Goal: Transaction & Acquisition: Download file/media

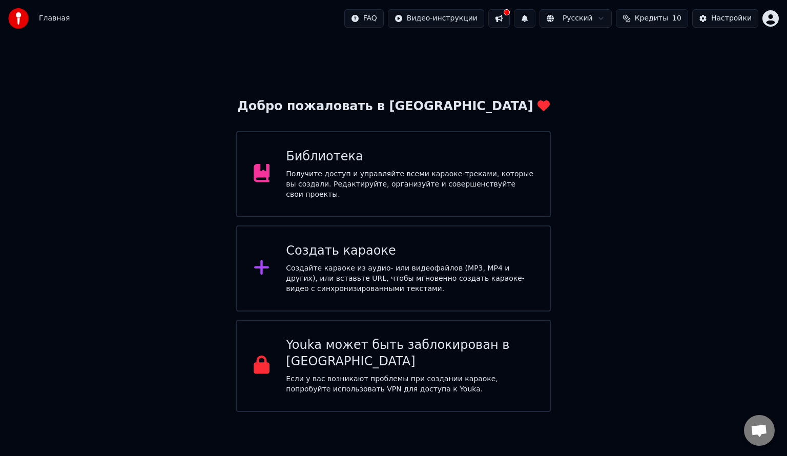
click at [412, 145] on div "Библиотека Получите доступ и управляйте всеми караоке-треками, которые вы созда…" at bounding box center [393, 174] width 314 height 86
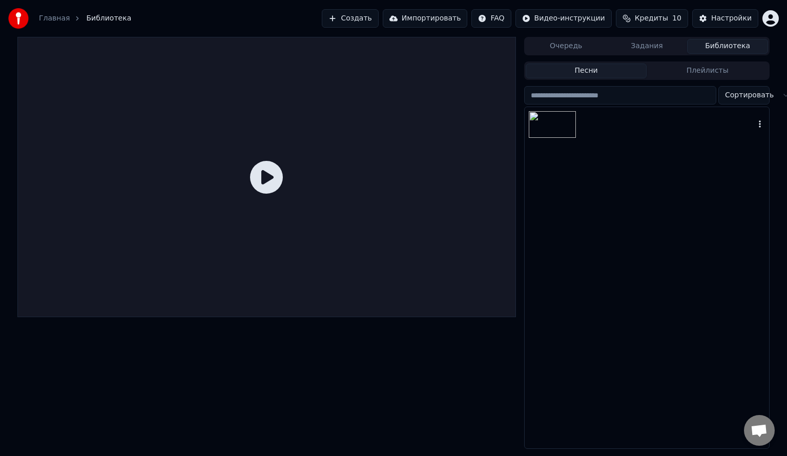
click at [549, 132] on img at bounding box center [551, 124] width 47 height 27
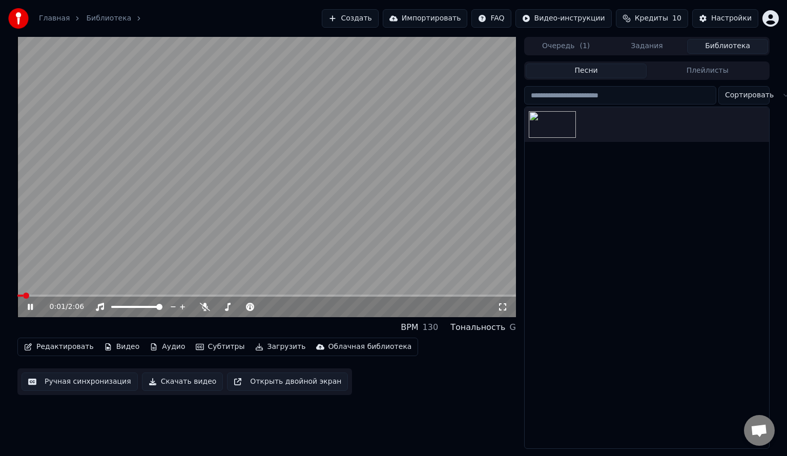
click at [32, 307] on icon at bounding box center [30, 307] width 5 height 6
click at [56, 15] on link "Главная" at bounding box center [54, 18] width 31 height 10
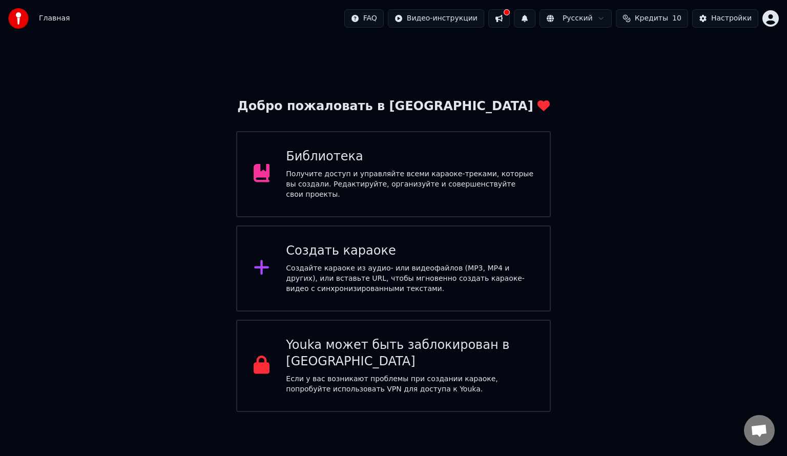
click at [331, 257] on div "Создать караоке Создайте караоке из аудио- или видеофайлов (MP3, MP4 и других),…" at bounding box center [409, 268] width 247 height 51
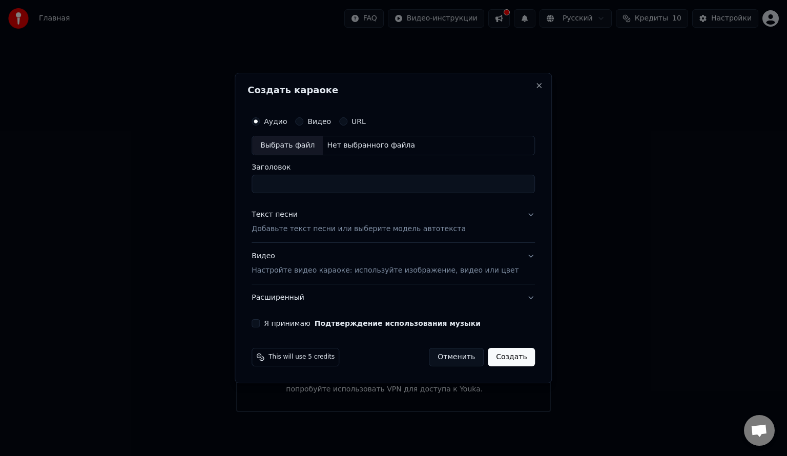
click at [325, 211] on div "Текст песни Добавьте текст песни или выберите модель автотекста" at bounding box center [358, 221] width 214 height 25
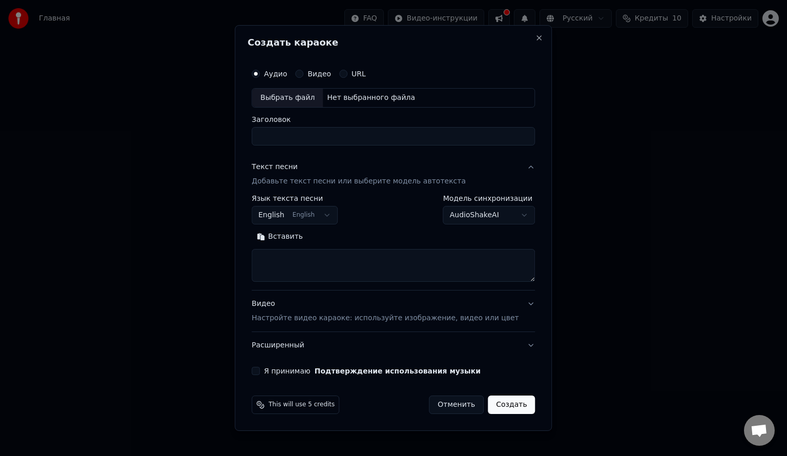
click at [330, 260] on textarea at bounding box center [392, 265] width 283 height 33
click at [330, 216] on button "English English" at bounding box center [294, 215] width 86 height 18
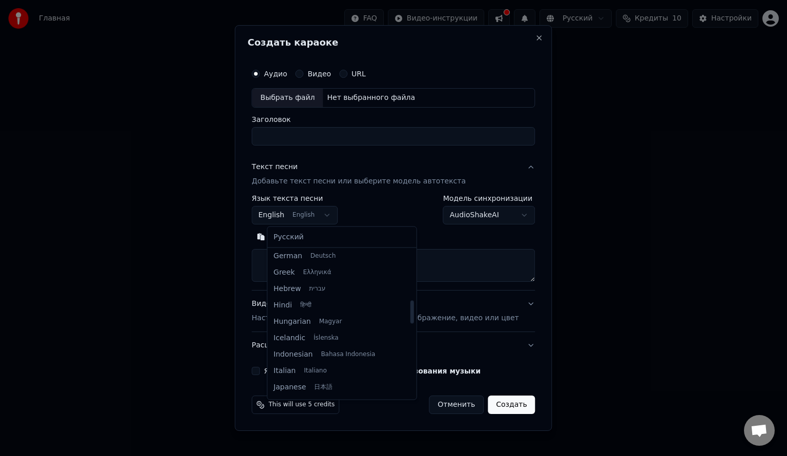
scroll to position [320, 0]
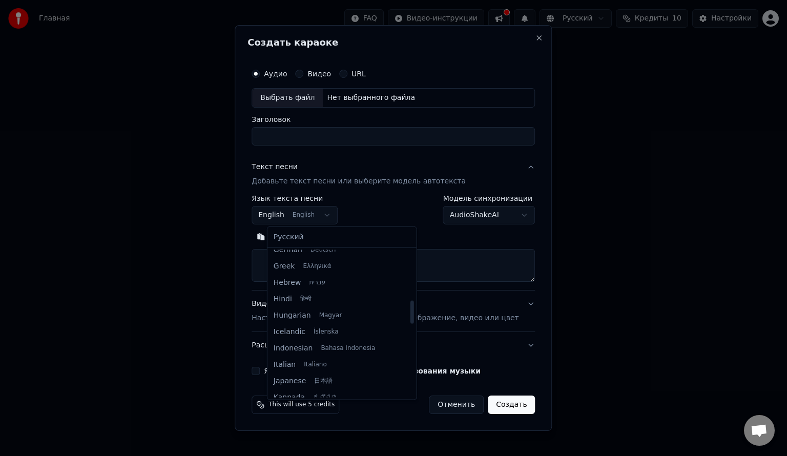
select select "**"
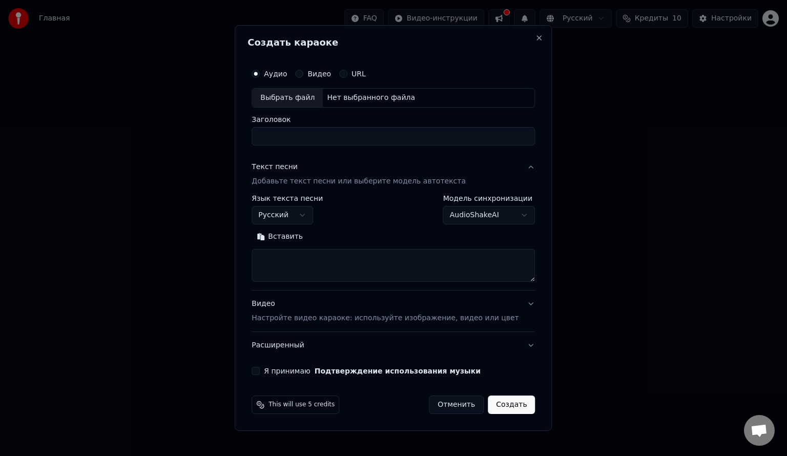
click at [474, 218] on body "Главная FAQ Видео-инструкции Русский Кредиты 10 Настройки Добро пожаловать в Yo…" at bounding box center [393, 206] width 787 height 412
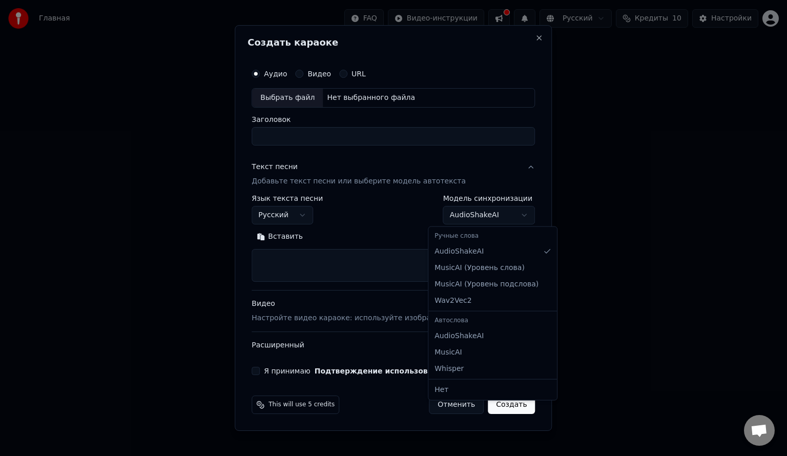
click at [392, 223] on body "Главная FAQ Видео-инструкции Русский Кредиты 10 Настройки Добро пожаловать в Yo…" at bounding box center [393, 206] width 787 height 412
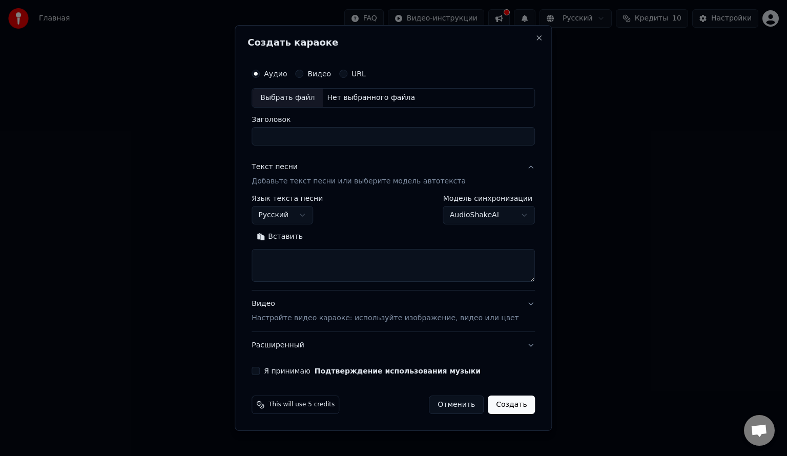
click at [260, 370] on button "Я принимаю Подтверждение использования музыки" at bounding box center [255, 371] width 8 height 8
click at [330, 267] on textarea at bounding box center [392, 265] width 283 height 33
paste textarea "**********"
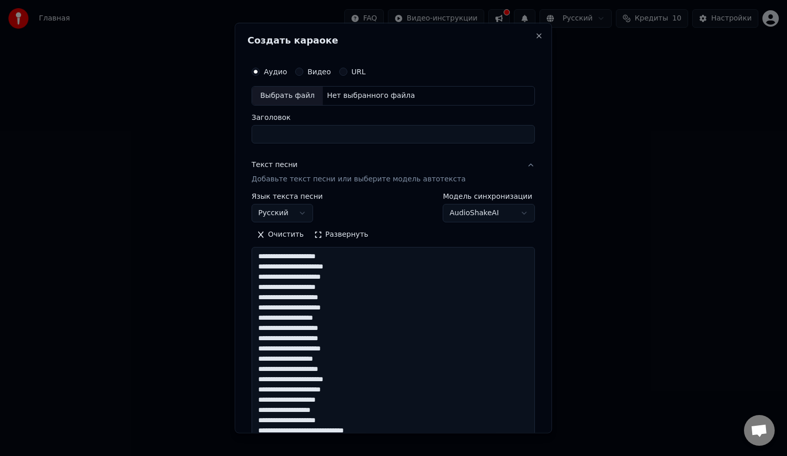
scroll to position [473, 0]
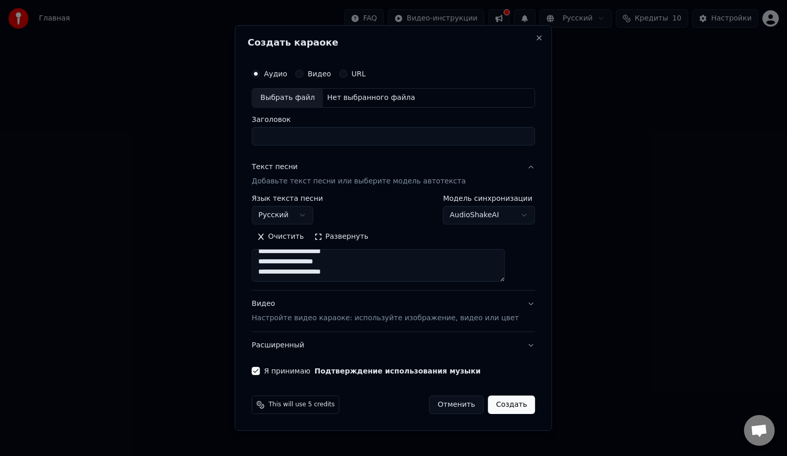
type textarea "**********"
click at [307, 96] on div "Выбрать файл" at bounding box center [287, 98] width 71 height 18
type input "**********"
click at [506, 303] on button "Видео Настройте видео караоке: используйте изображение, видео или цвет" at bounding box center [392, 310] width 283 height 41
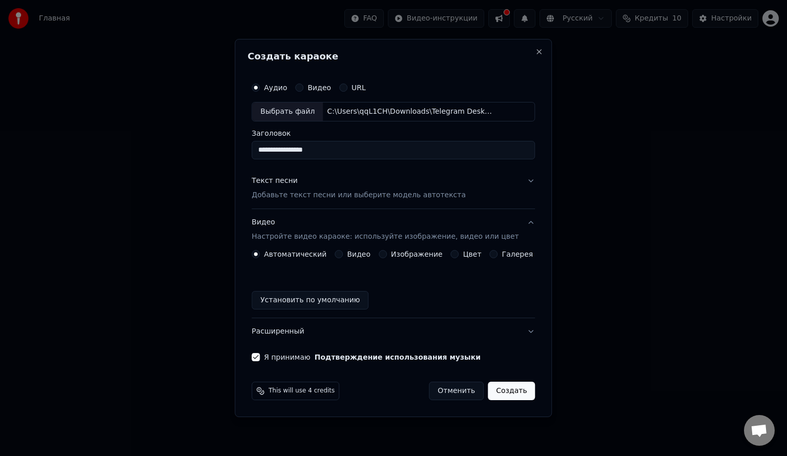
click at [455, 251] on button "Цвет" at bounding box center [455, 254] width 8 height 8
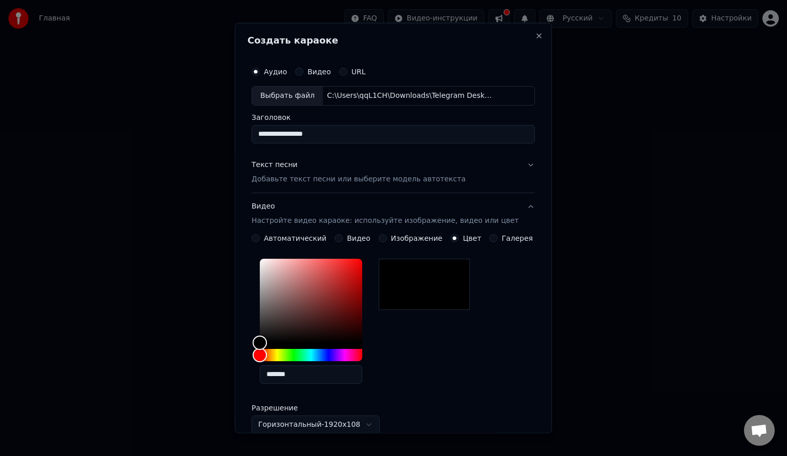
scroll to position [146, 0]
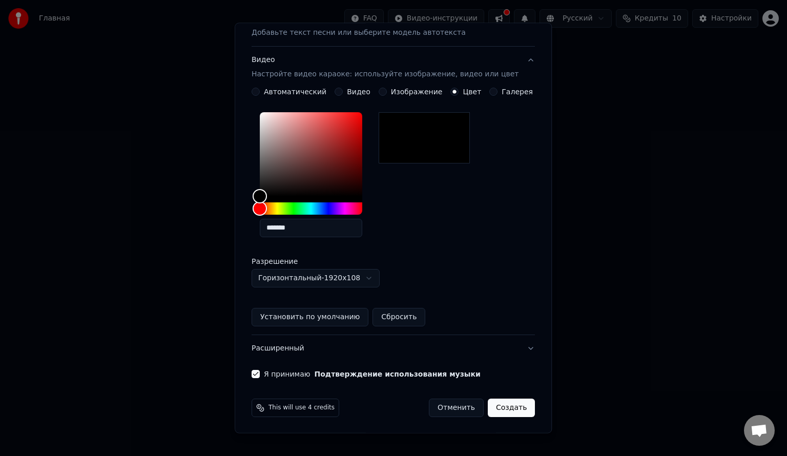
click at [506, 412] on button "Создать" at bounding box center [511, 407] width 47 height 18
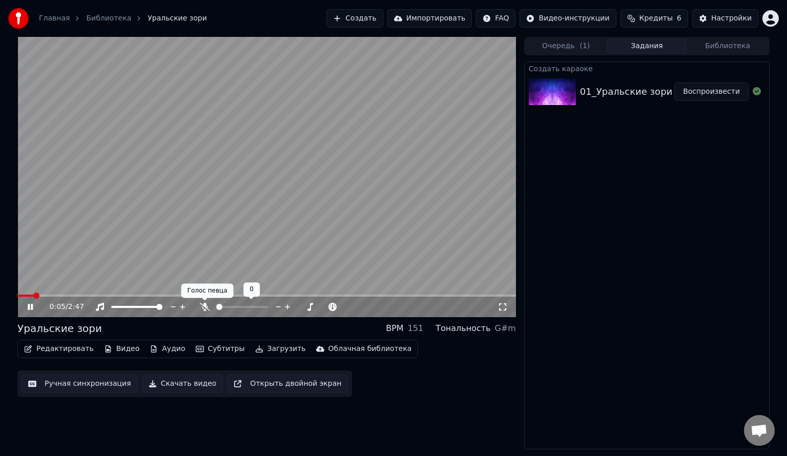
click at [200, 308] on icon at bounding box center [205, 307] width 10 height 8
click at [138, 305] on span at bounding box center [138, 307] width 6 height 6
click at [31, 303] on icon at bounding box center [38, 307] width 24 height 8
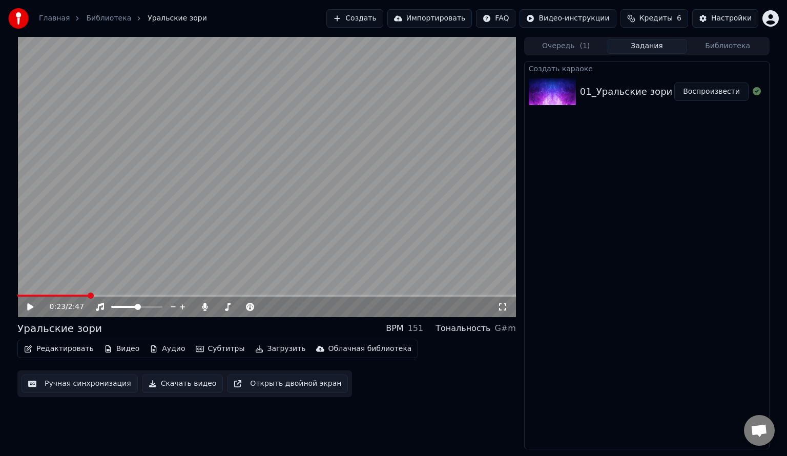
click at [60, 352] on button "Редактировать" at bounding box center [59, 349] width 78 height 14
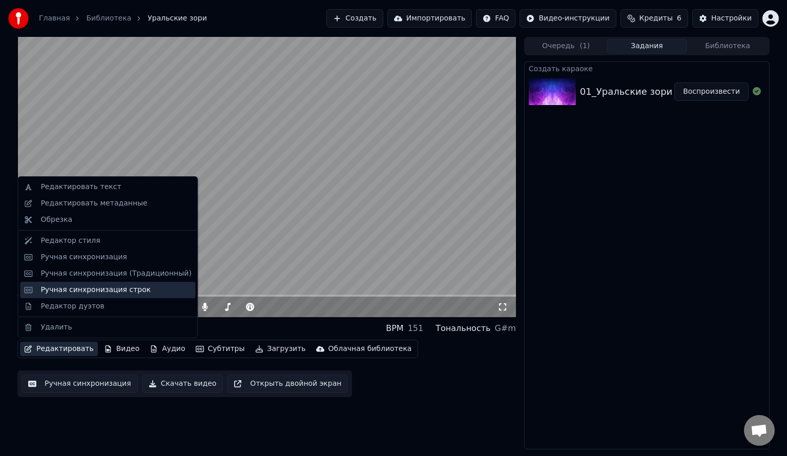
click at [112, 294] on div "Ручная синхронизация строк" at bounding box center [95, 290] width 110 height 10
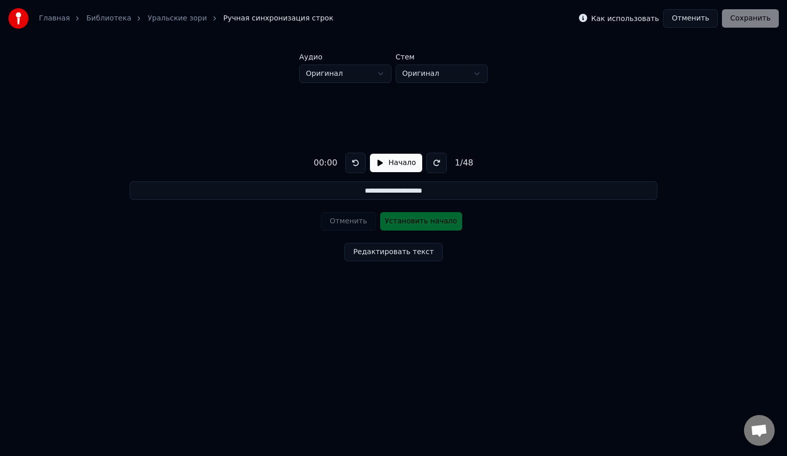
click at [387, 168] on button "Начало" at bounding box center [396, 163] width 52 height 18
click at [703, 21] on button "Отменить" at bounding box center [690, 18] width 55 height 18
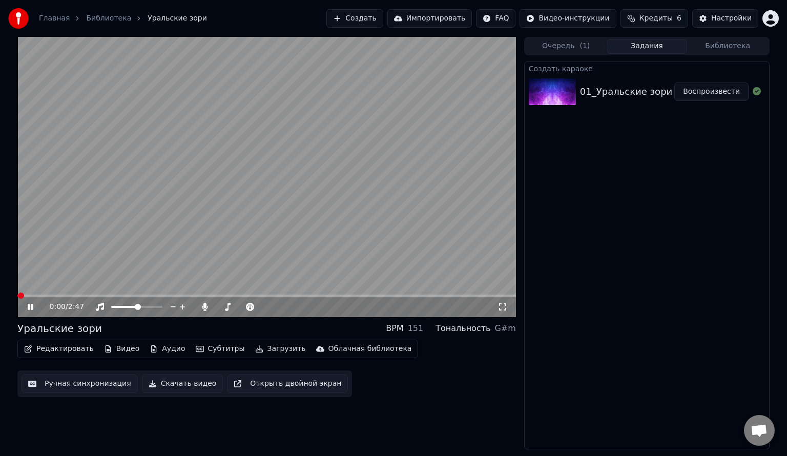
click at [47, 351] on button "Редактировать" at bounding box center [59, 349] width 78 height 14
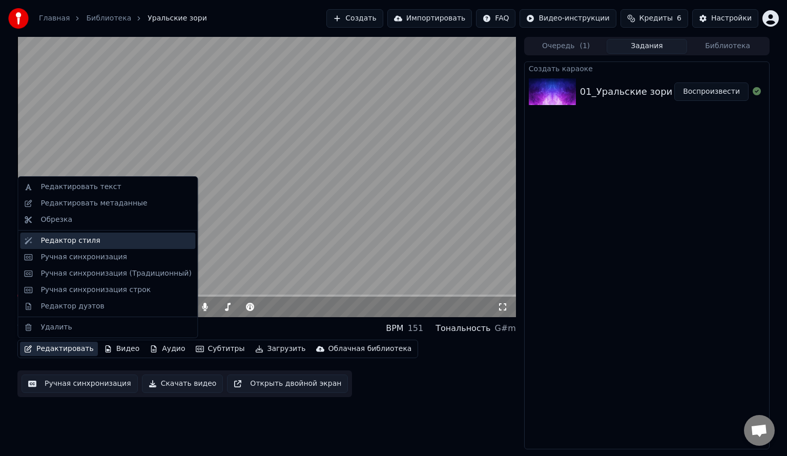
click at [115, 242] on div "Редактор стиля" at bounding box center [115, 241] width 151 height 10
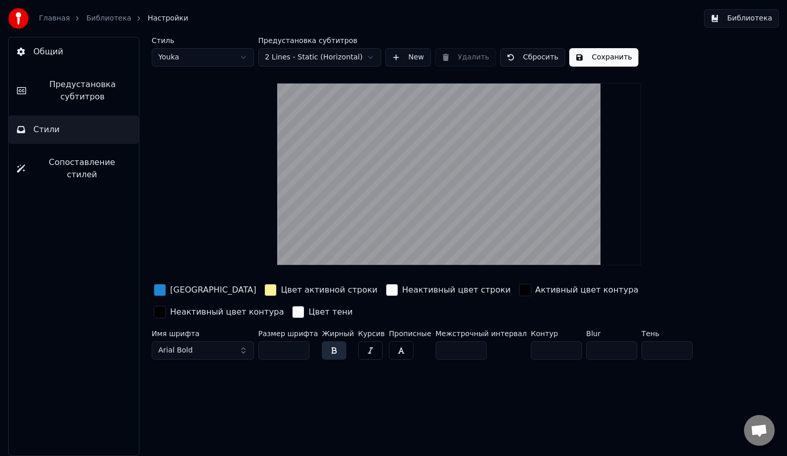
click at [90, 164] on span "Сопоставление стилей" at bounding box center [81, 168] width 97 height 25
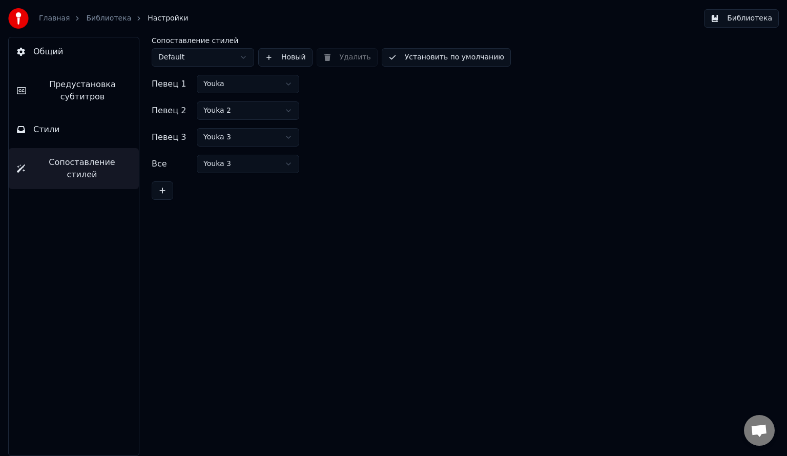
click at [90, 137] on button "Стили" at bounding box center [74, 129] width 130 height 29
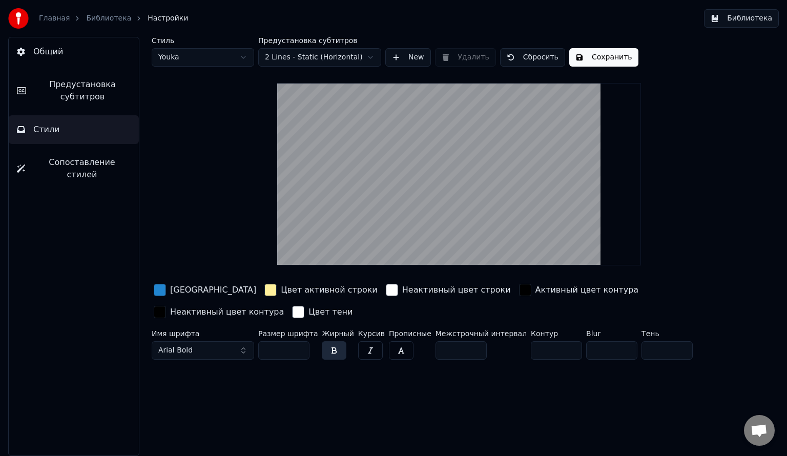
click at [88, 87] on span "Предустановка субтитров" at bounding box center [82, 90] width 96 height 25
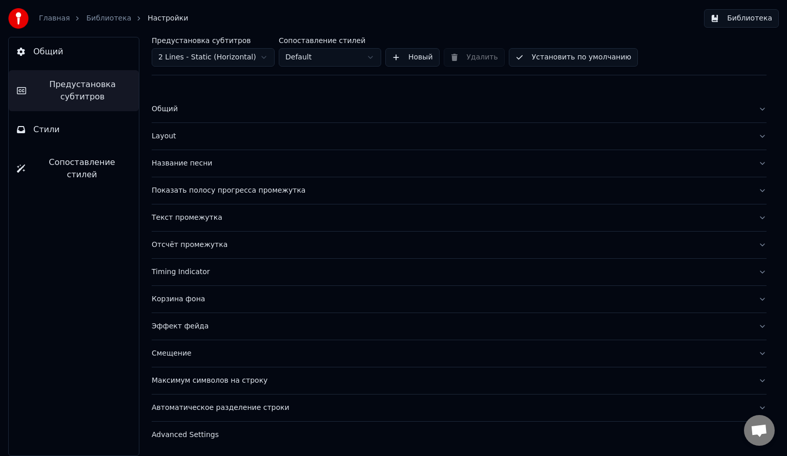
click at [218, 215] on div "Текст промежутка" at bounding box center [451, 218] width 598 height 10
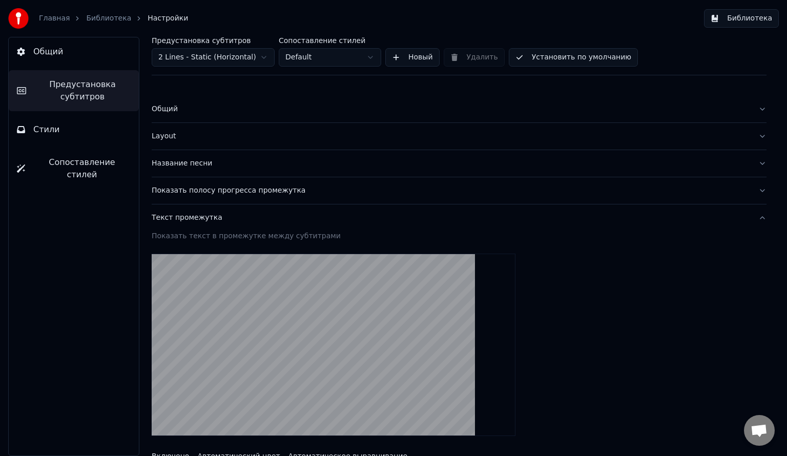
click at [218, 215] on div "Текст промежутка" at bounding box center [451, 218] width 598 height 10
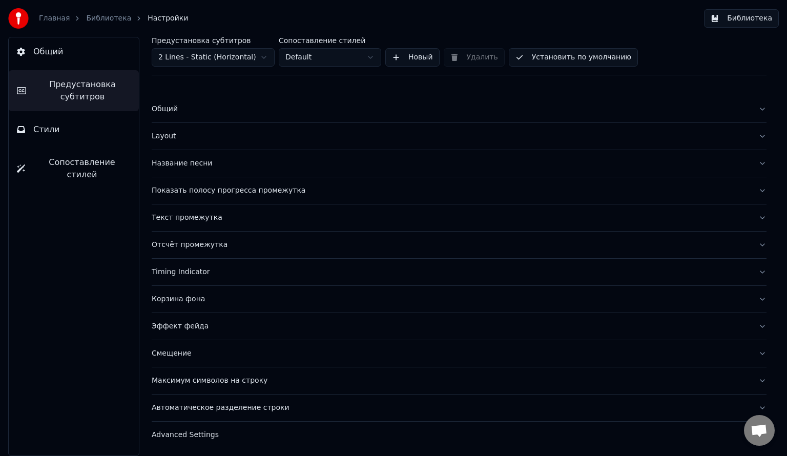
click at [217, 162] on div "Название песни" at bounding box center [451, 163] width 598 height 10
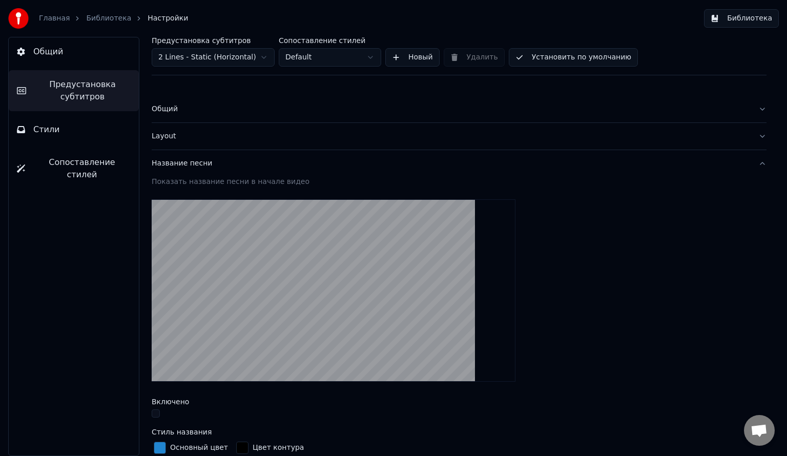
click at [217, 162] on div "Название песни" at bounding box center [451, 163] width 598 height 10
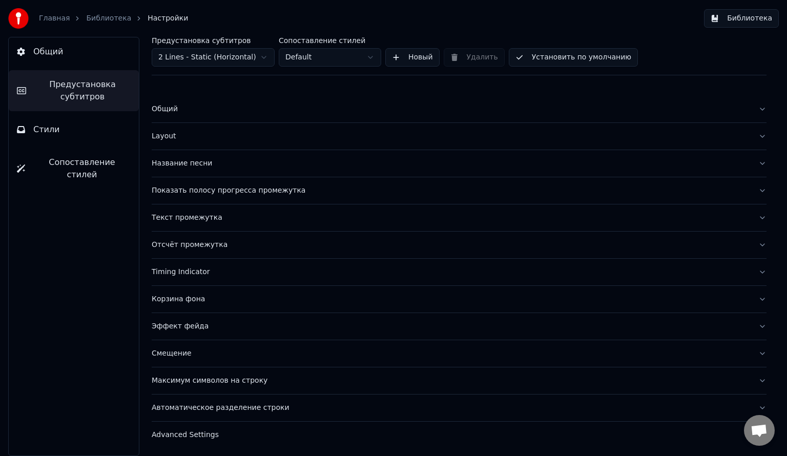
click at [252, 390] on button "Максимум символов на строку" at bounding box center [459, 380] width 615 height 27
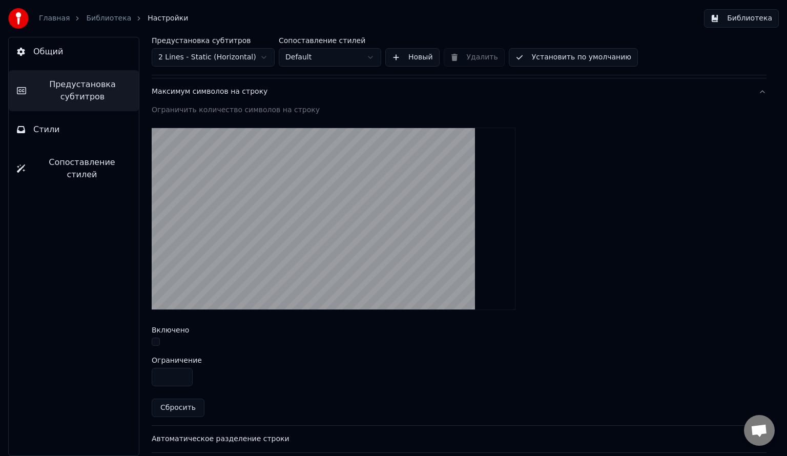
scroll to position [319, 0]
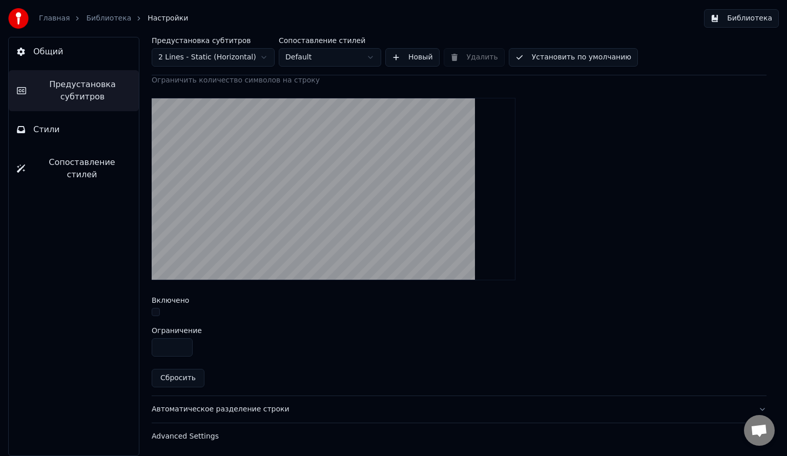
click at [224, 404] on div "Автоматическое разделение строки" at bounding box center [451, 409] width 598 height 10
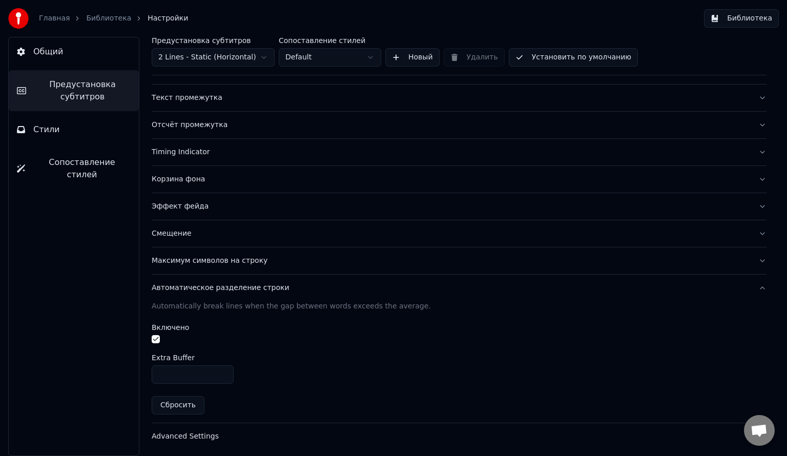
scroll to position [120, 0]
click at [219, 370] on input "*" at bounding box center [193, 374] width 82 height 18
type input "*"
click at [223, 375] on input "*" at bounding box center [193, 374] width 82 height 18
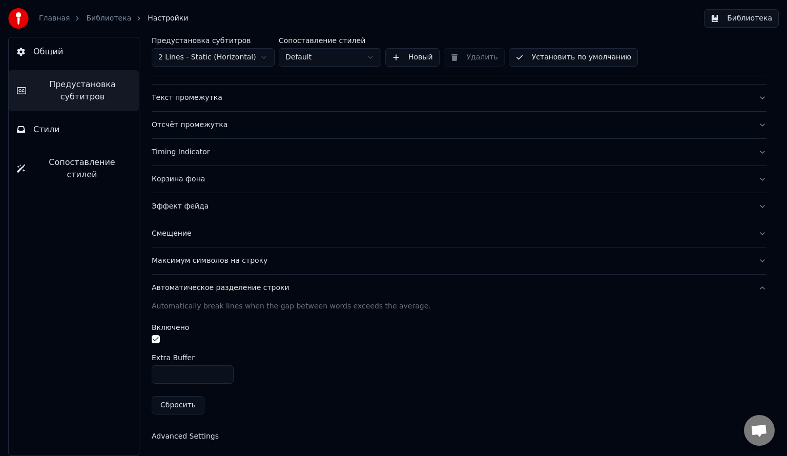
click at [250, 264] on button "Максимум символов на строку" at bounding box center [459, 260] width 615 height 27
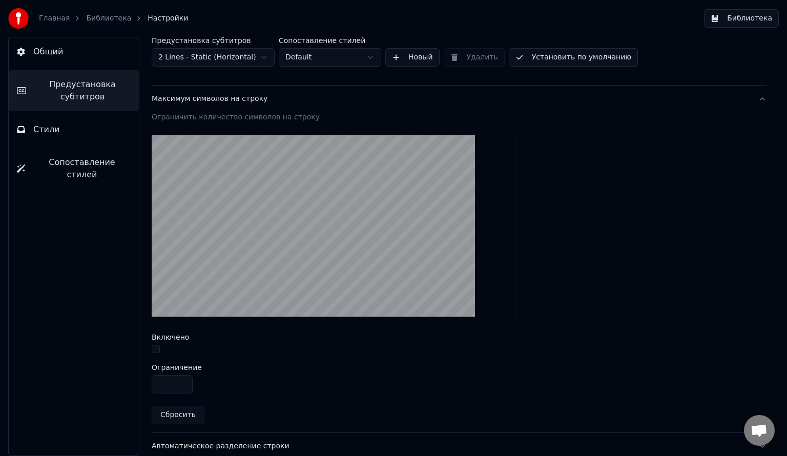
scroll to position [319, 0]
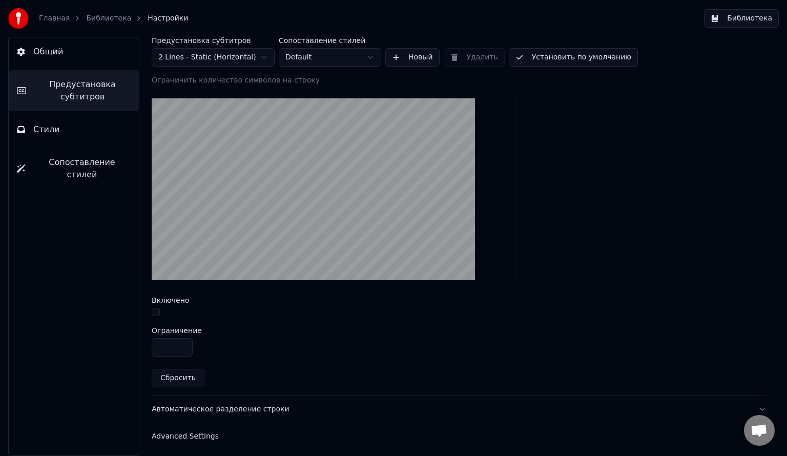
click at [205, 451] on div "Общий Layout Название песни Показать полосу прогресса промежутка Текст промежут…" at bounding box center [459, 111] width 615 height 693
click at [219, 437] on div "Advanced Settings" at bounding box center [451, 436] width 598 height 10
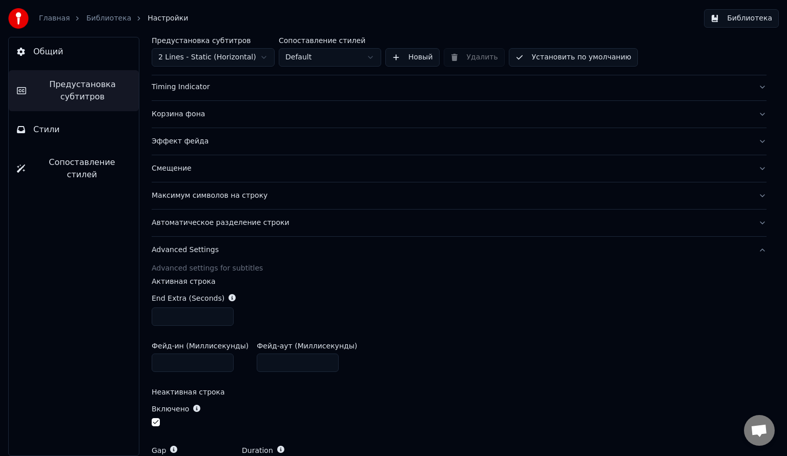
scroll to position [178, 0]
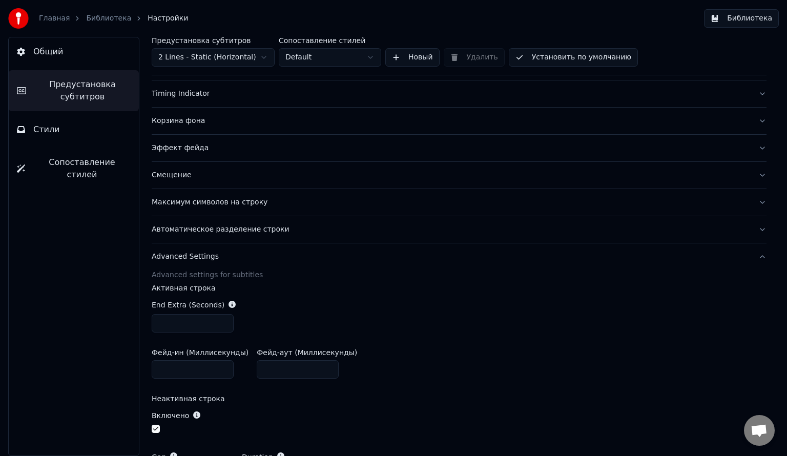
click at [220, 251] on div "Advanced Settings" at bounding box center [451, 256] width 598 height 10
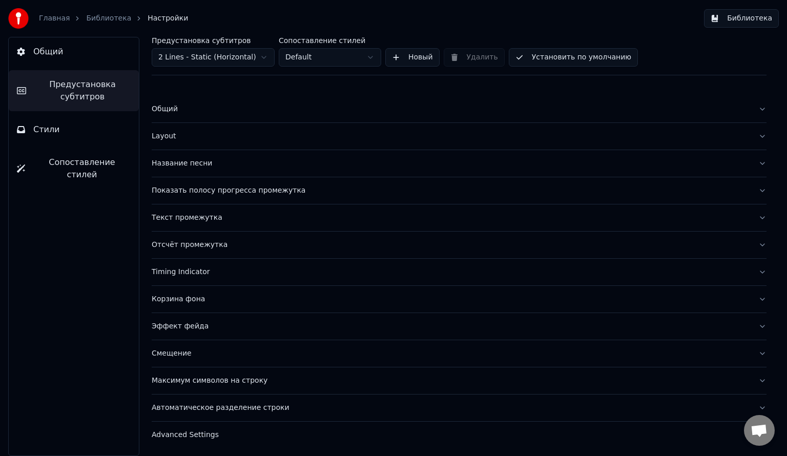
click at [291, 159] on div "Название песни" at bounding box center [451, 163] width 598 height 10
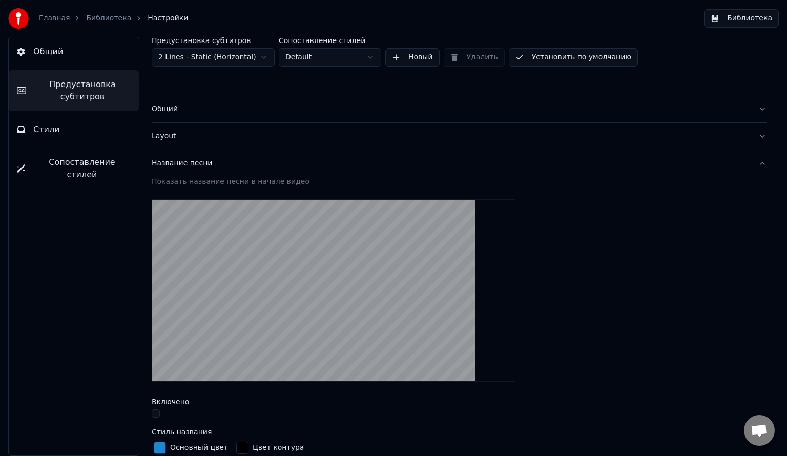
click at [291, 159] on div "Название песни" at bounding box center [451, 163] width 598 height 10
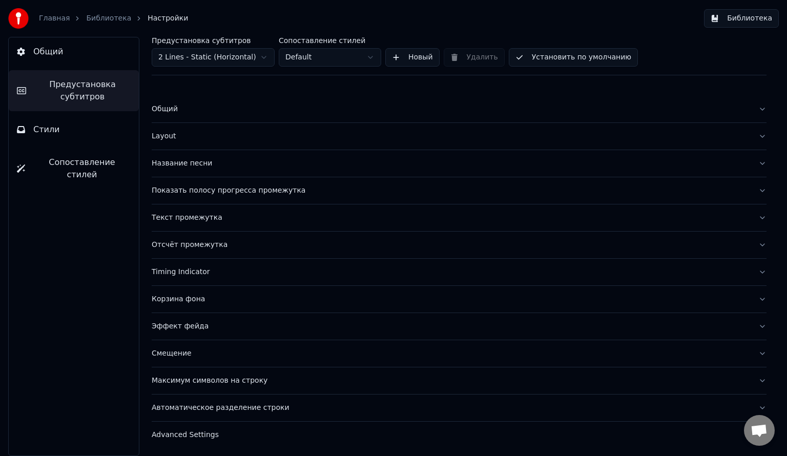
click at [533, 58] on button "Установить по умолчанию" at bounding box center [573, 57] width 129 height 18
click at [94, 22] on link "Библиотека" at bounding box center [108, 18] width 45 height 10
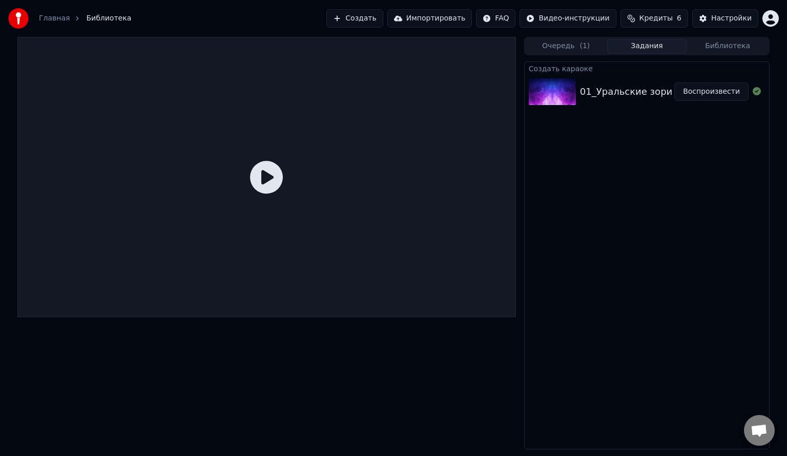
click at [670, 95] on div "01_Уральские зори" at bounding box center [627, 91] width 94 height 14
click at [715, 98] on button "Воспроизвести" at bounding box center [711, 91] width 74 height 18
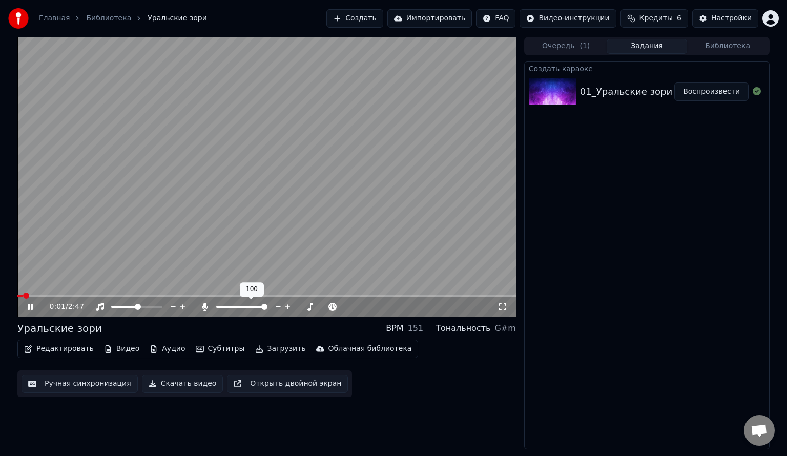
click at [279, 307] on icon at bounding box center [278, 307] width 10 height 10
drag, startPoint x: 279, startPoint y: 307, endPoint x: 238, endPoint y: 306, distance: 40.5
click at [238, 306] on span at bounding box center [227, 307] width 23 height 2
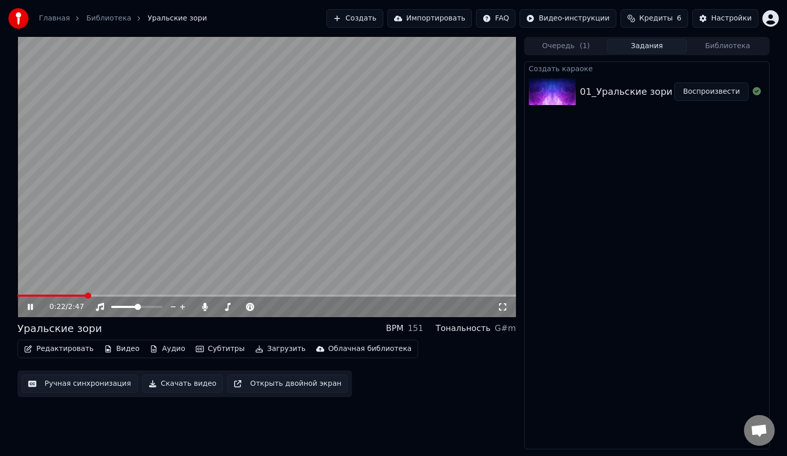
click at [33, 309] on icon at bounding box center [38, 307] width 24 height 8
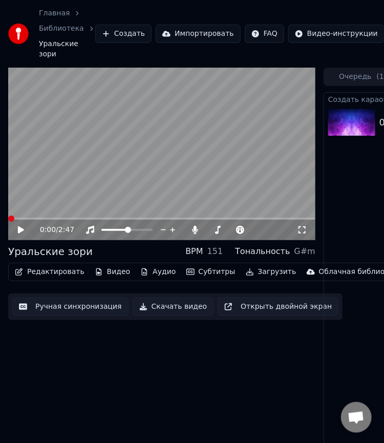
click at [8, 220] on span at bounding box center [8, 219] width 0 height 2
click at [19, 228] on icon at bounding box center [21, 229] width 6 height 7
click at [19, 230] on icon at bounding box center [20, 230] width 5 height 6
click at [208, 148] on video at bounding box center [161, 154] width 307 height 173
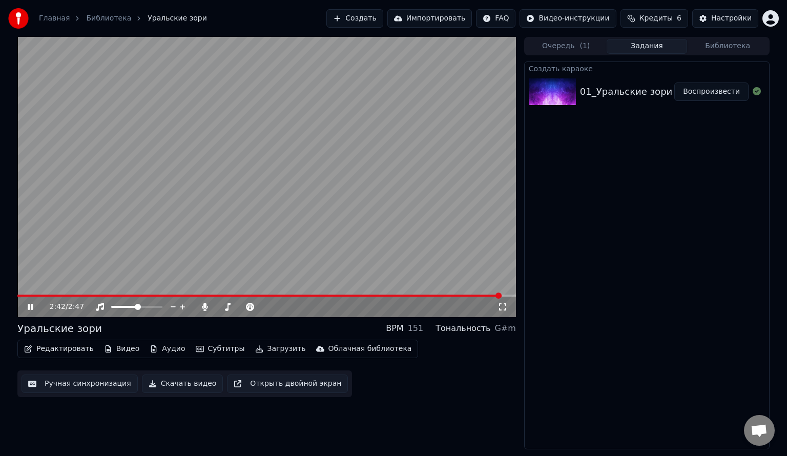
click at [31, 307] on icon at bounding box center [38, 307] width 24 height 8
click at [31, 307] on icon at bounding box center [30, 306] width 6 height 7
click at [31, 307] on icon at bounding box center [38, 307] width 24 height 8
click at [162, 304] on span at bounding box center [159, 307] width 6 height 6
click at [267, 310] on span at bounding box center [264, 307] width 6 height 6
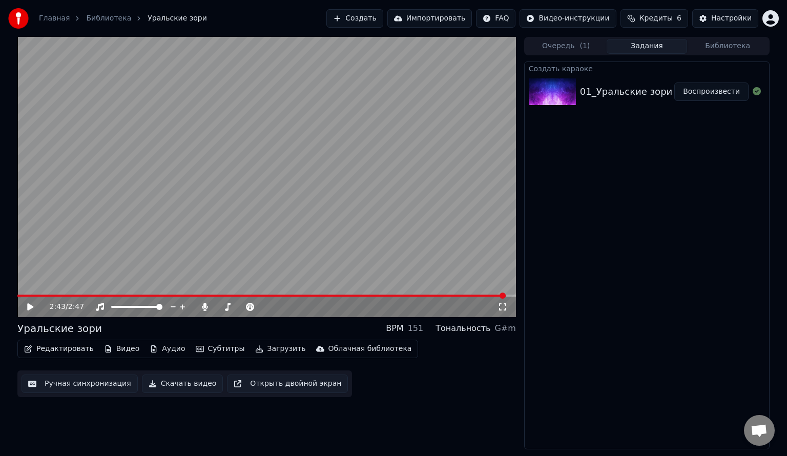
click at [174, 391] on button "Скачать видео" at bounding box center [182, 383] width 81 height 18
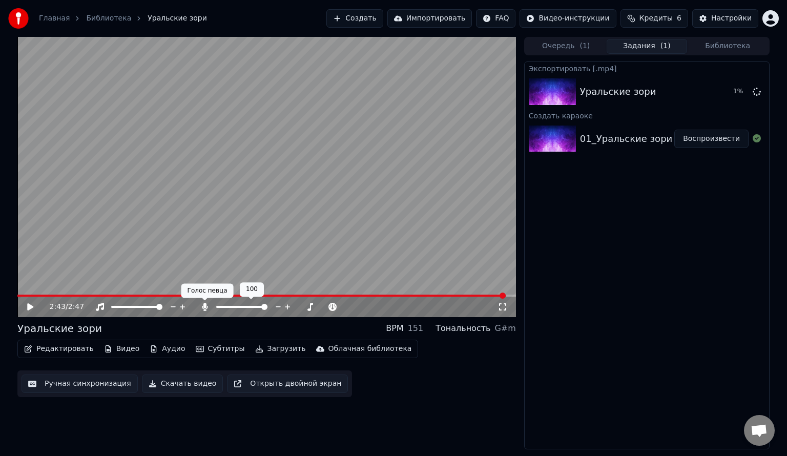
click at [207, 305] on icon at bounding box center [205, 307] width 10 height 8
click at [177, 381] on button "Скачать видео" at bounding box center [182, 383] width 81 height 18
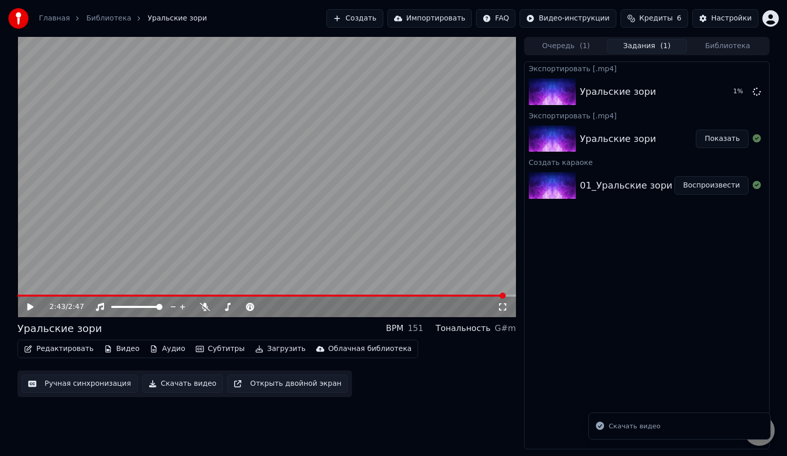
click at [722, 145] on button "Показать" at bounding box center [721, 139] width 53 height 18
click at [724, 99] on button "Показать" at bounding box center [721, 91] width 53 height 18
